Goal: Task Accomplishment & Management: Manage account settings

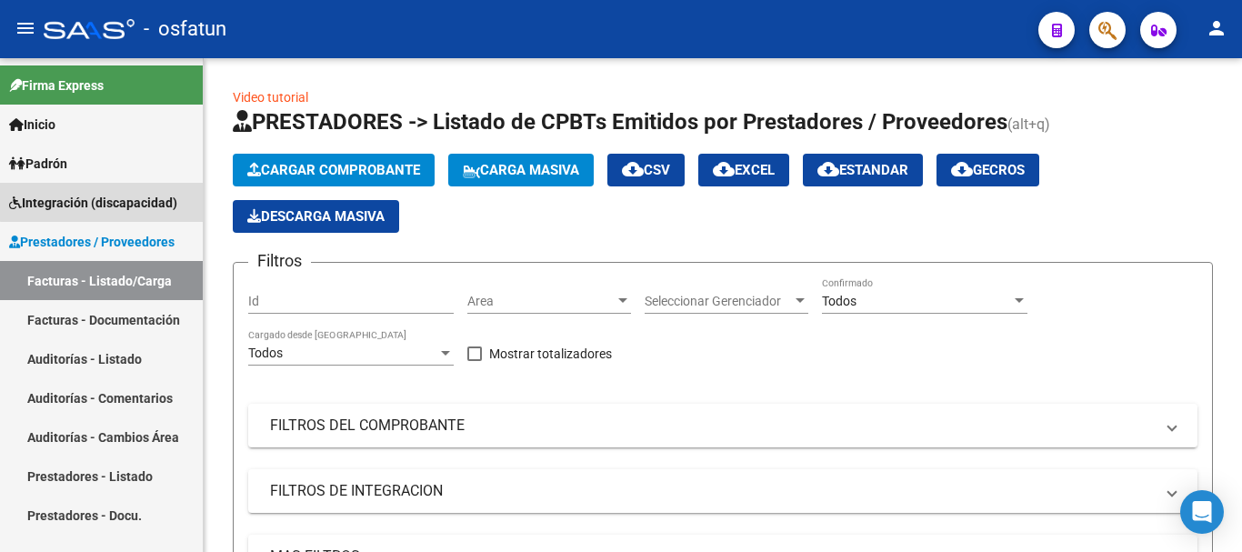
click at [105, 197] on span "Integración (discapacidad)" at bounding box center [93, 203] width 168 height 20
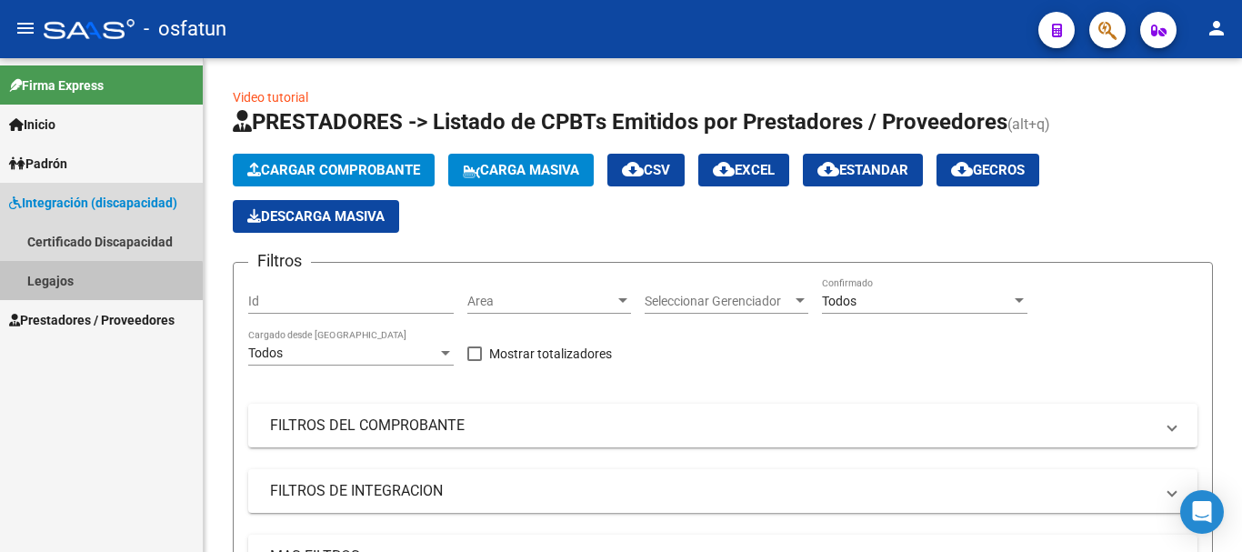
click at [74, 289] on link "Legajos" at bounding box center [101, 280] width 203 height 39
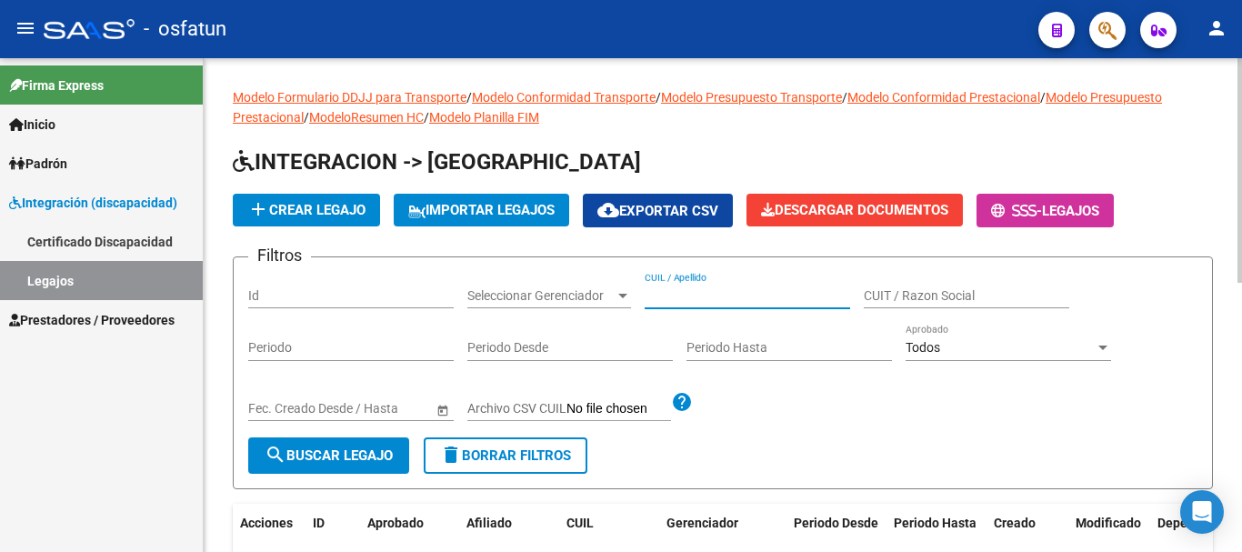
click at [712, 298] on input "CUIL / Apellido" at bounding box center [748, 295] width 206 height 15
type input "di [PERSON_NAME]"
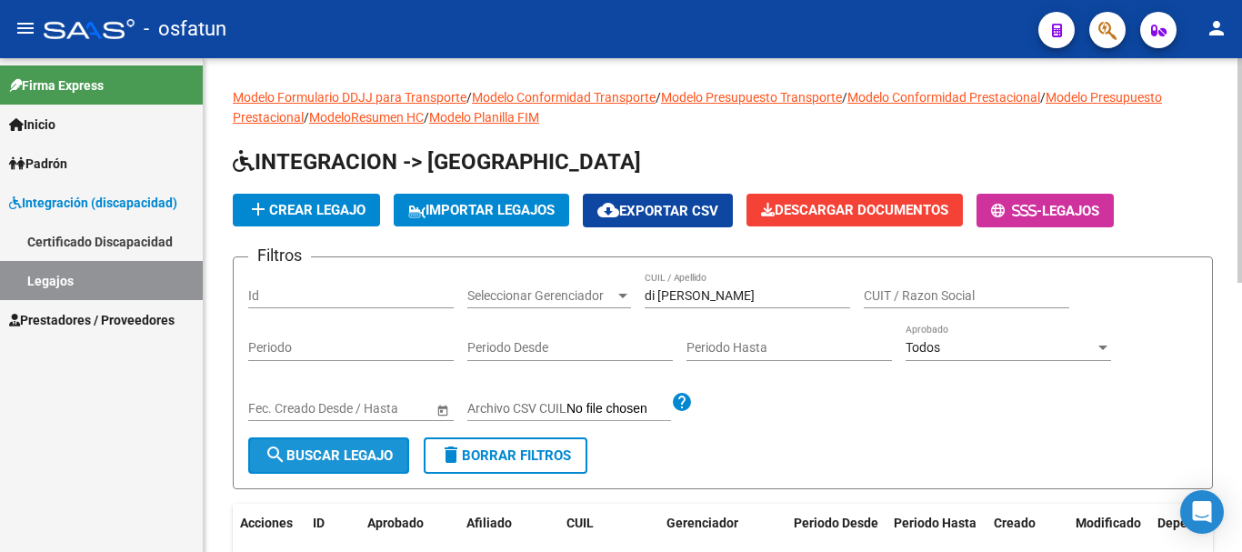
click at [348, 458] on span "search Buscar Legajo" at bounding box center [329, 455] width 128 height 16
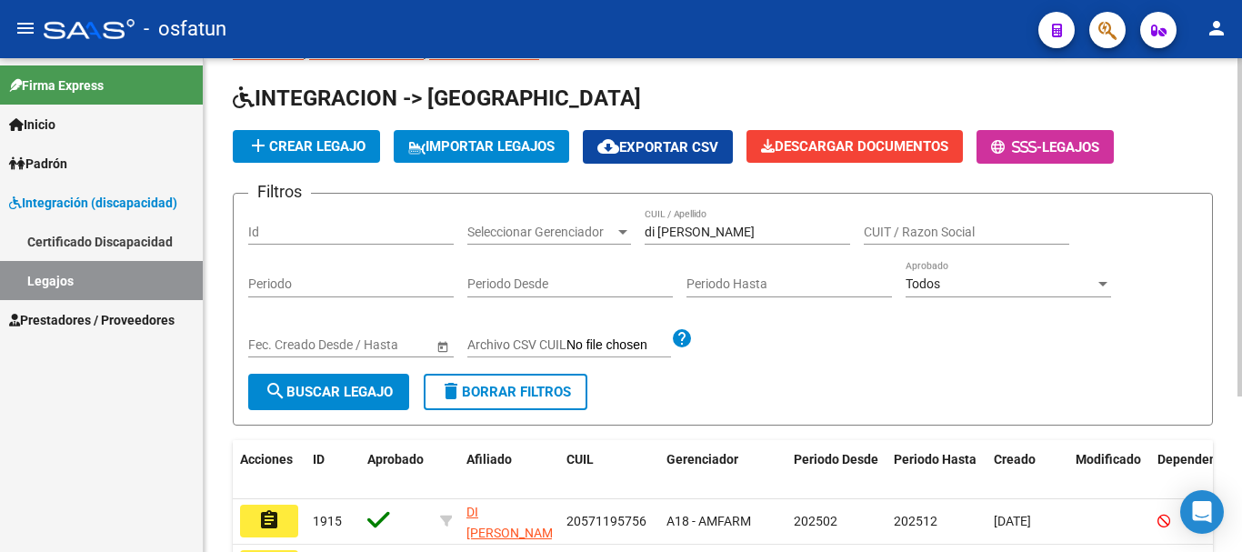
scroll to position [91, 0]
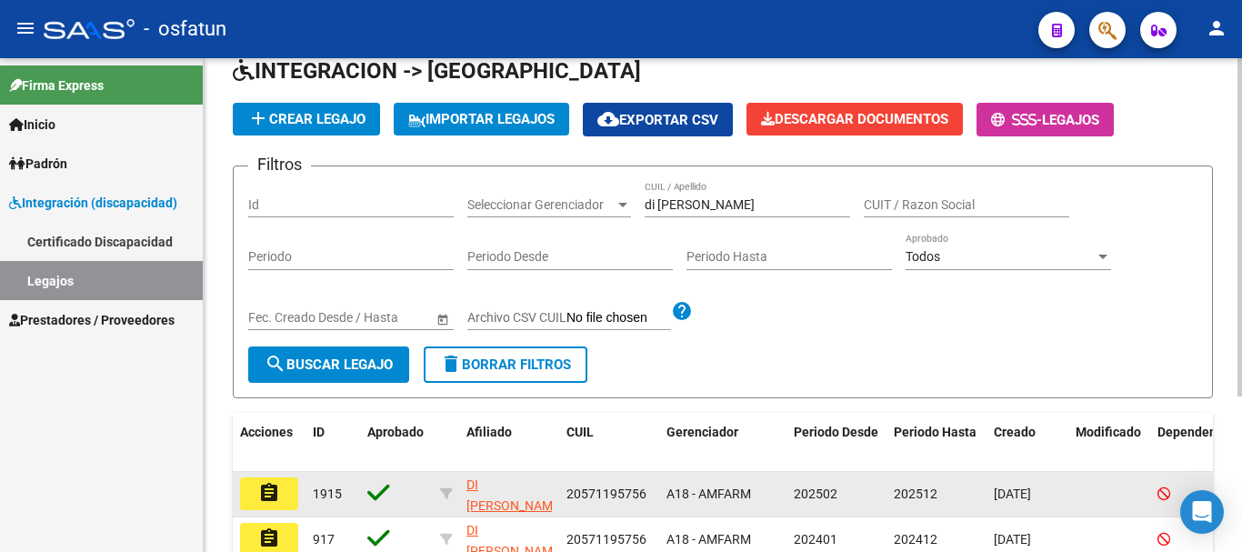
click at [276, 492] on mat-icon "assignment" at bounding box center [269, 493] width 22 height 22
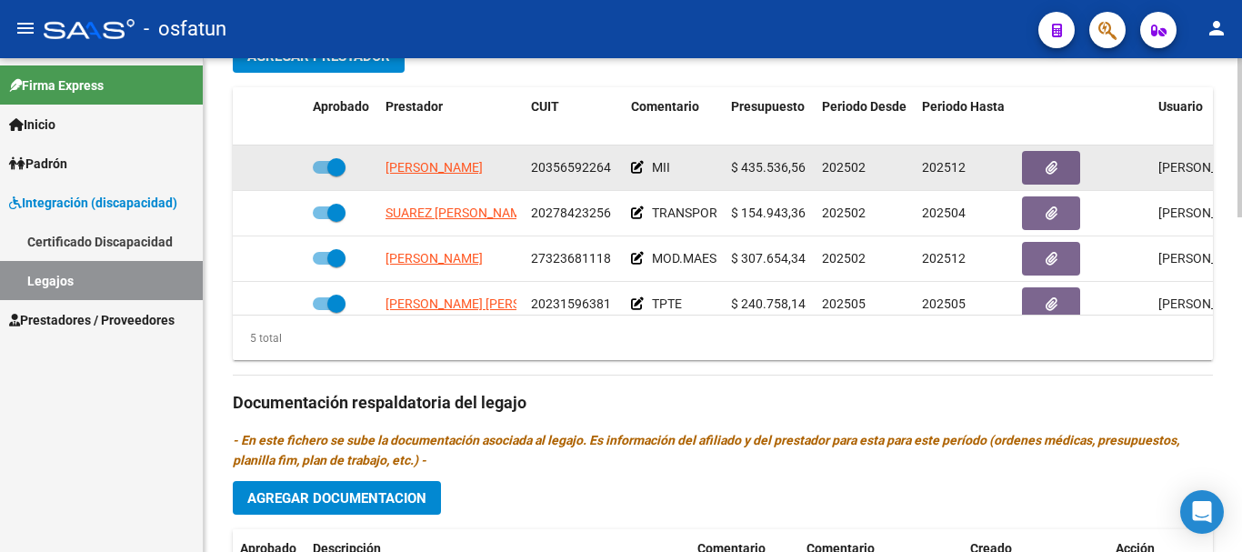
click at [432, 158] on datatable-body-cell "[PERSON_NAME]" at bounding box center [451, 168] width 146 height 45
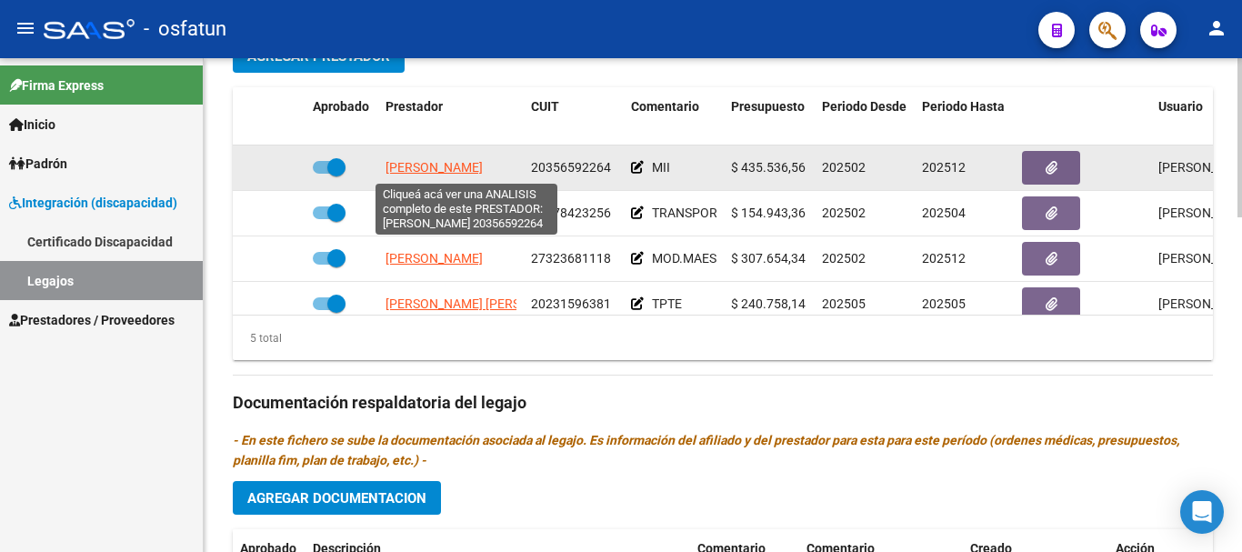
click at [432, 170] on span "[PERSON_NAME]" at bounding box center [434, 167] width 97 height 15
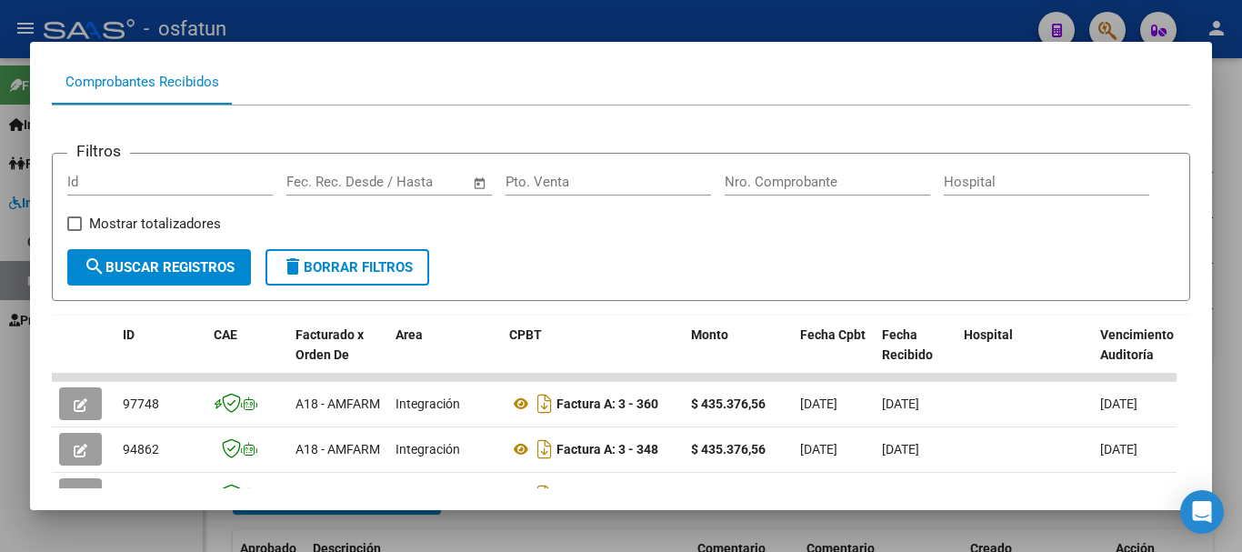
scroll to position [182, 0]
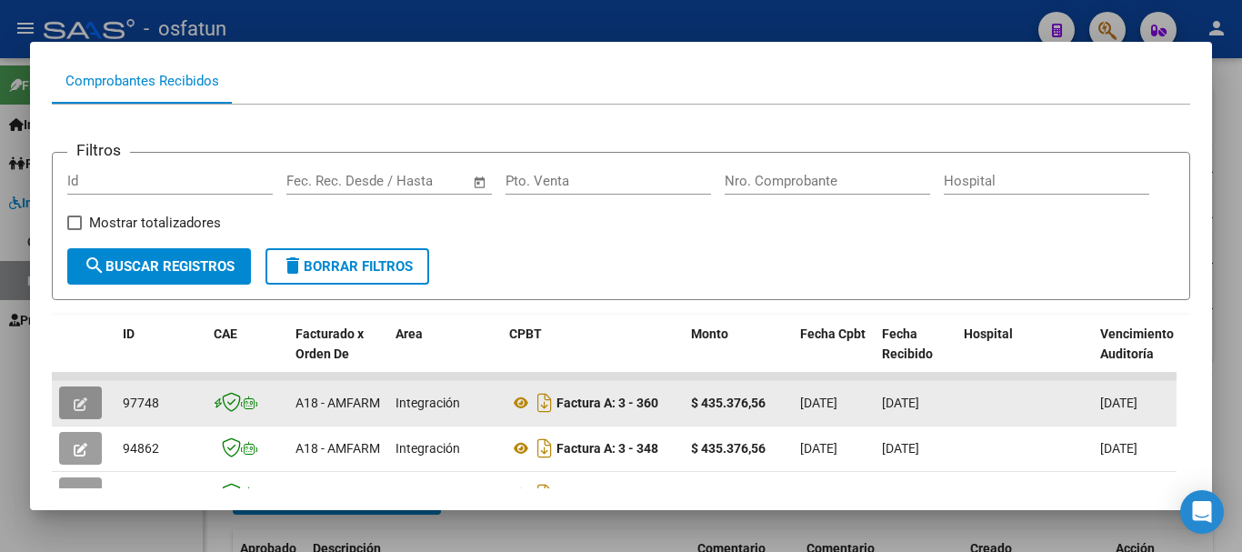
click at [81, 411] on icon "button" at bounding box center [81, 404] width 14 height 14
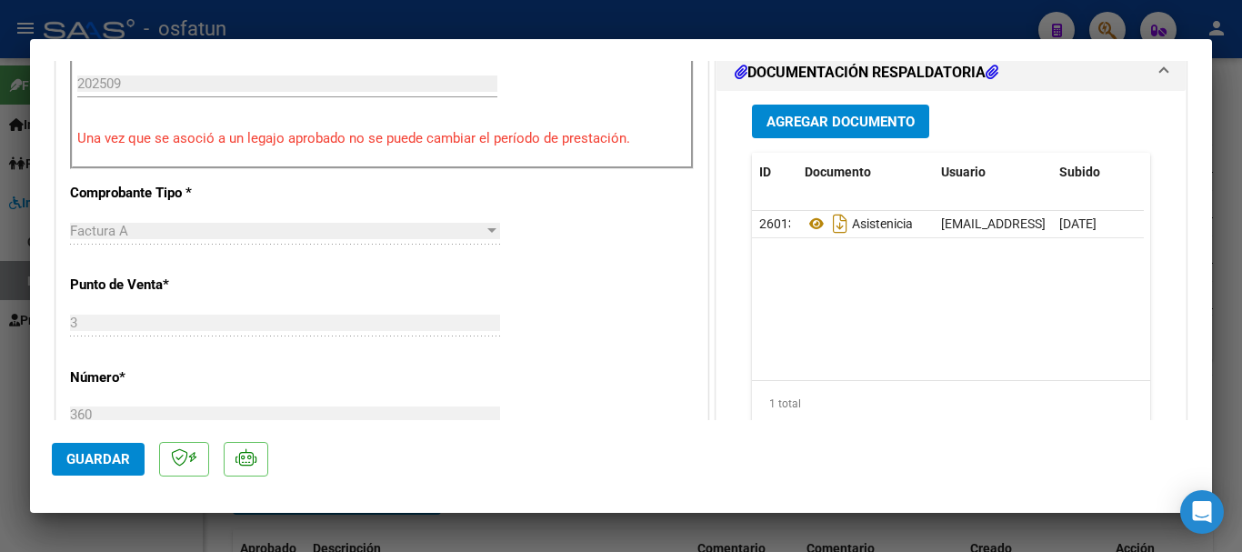
scroll to position [637, 0]
